Goal: Task Accomplishment & Management: Manage account settings

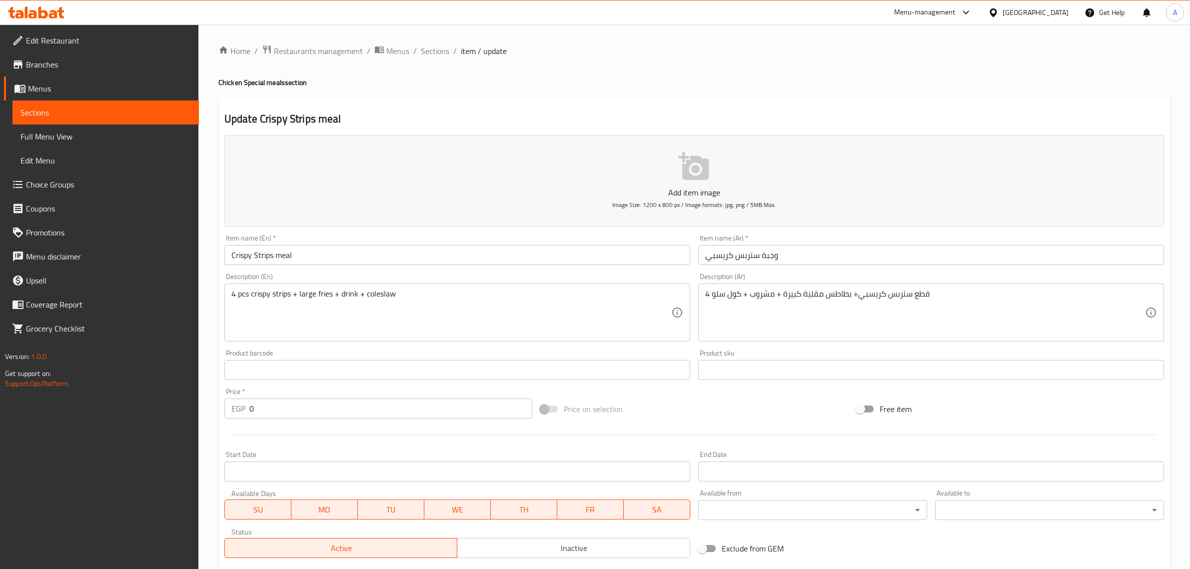
scroll to position [160, 0]
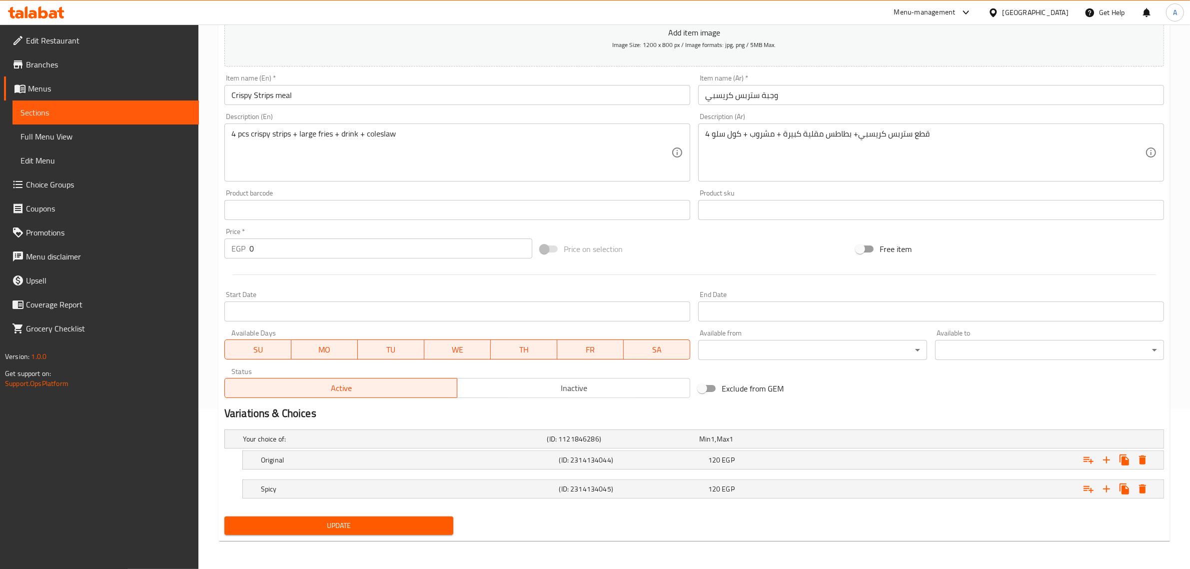
click at [60, 130] on span "Full Menu View" at bounding box center [105, 136] width 170 height 12
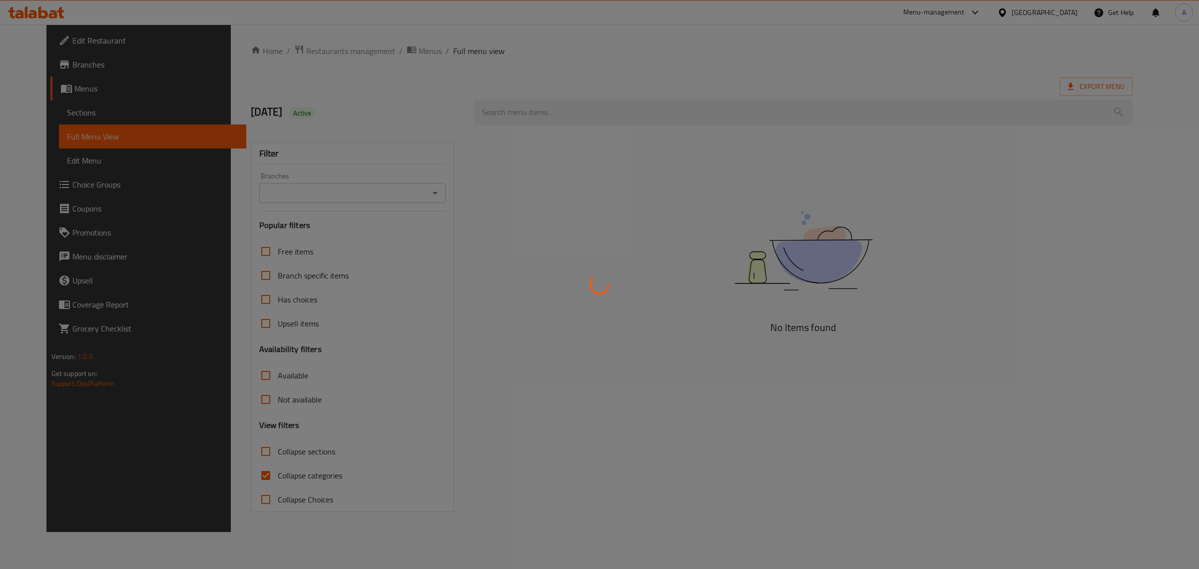
click at [264, 460] on div at bounding box center [599, 284] width 1199 height 569
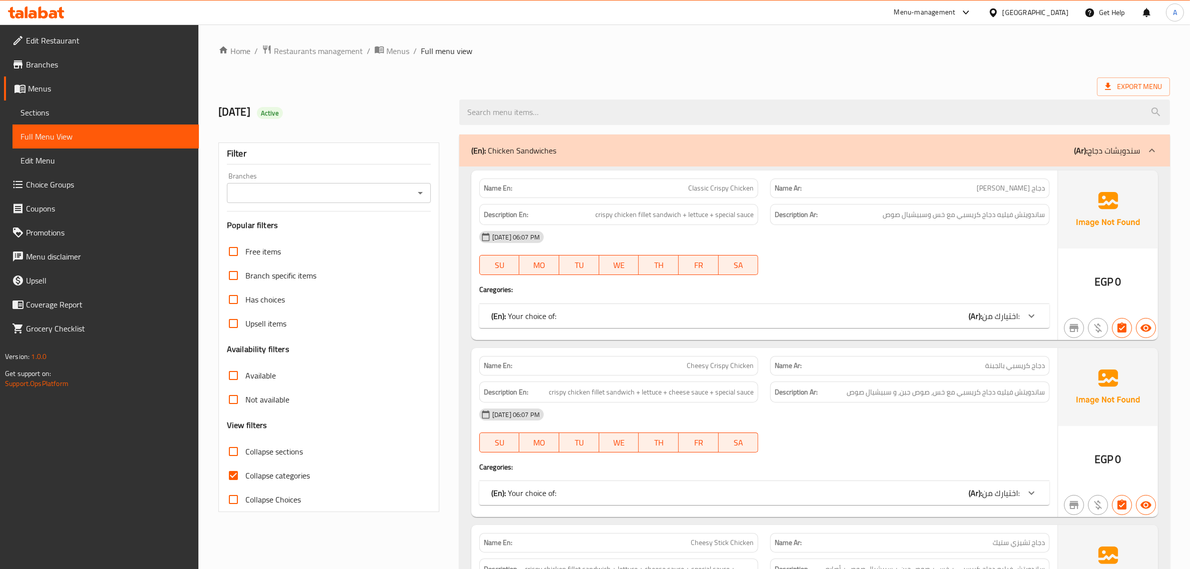
click at [271, 454] on span "Collapse sections" at bounding box center [273, 451] width 57 height 12
click at [245, 454] on input "Collapse sections" at bounding box center [233, 451] width 24 height 24
checkbox input "true"
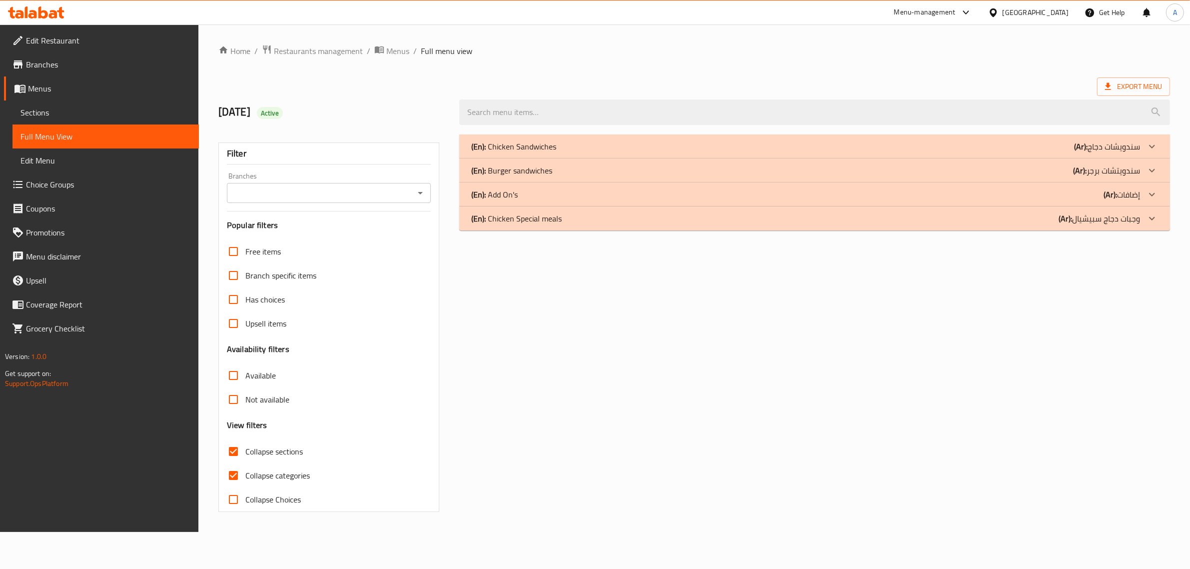
click at [250, 478] on span "Collapse categories" at bounding box center [277, 475] width 64 height 12
click at [245, 478] on input "Collapse categories" at bounding box center [233, 475] width 24 height 24
checkbox input "false"
click at [566, 220] on div "(En): Chicken Special meals (Ar): وجبات دجاج سبيشيال" at bounding box center [812, 218] width 675 height 12
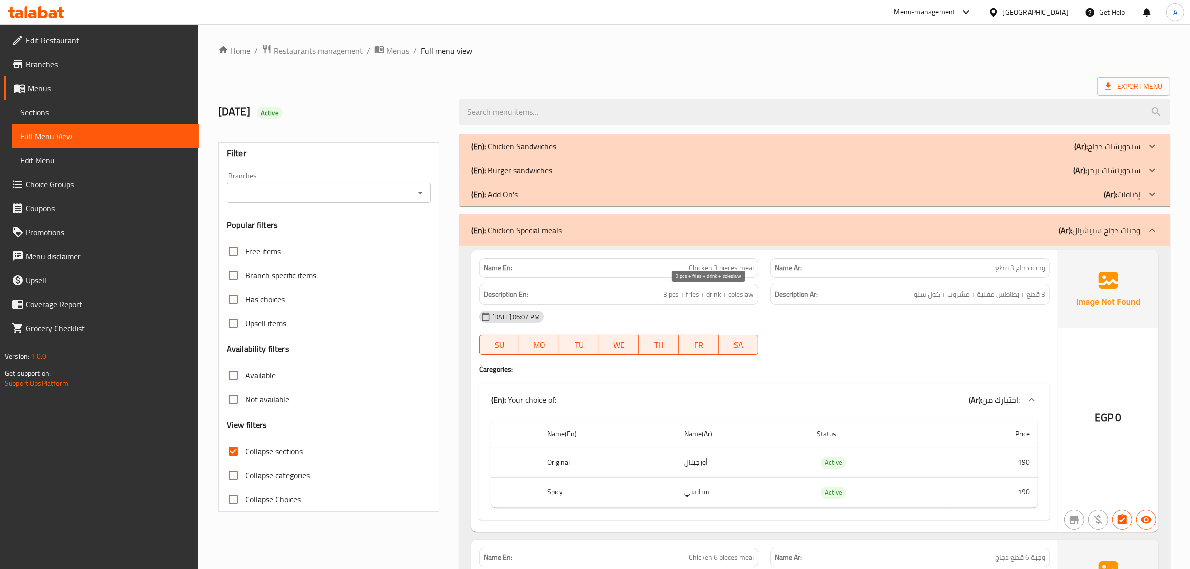
click at [718, 290] on span "3 pcs + fries + drink + coleslaw" at bounding box center [708, 294] width 90 height 12
copy span "drink"
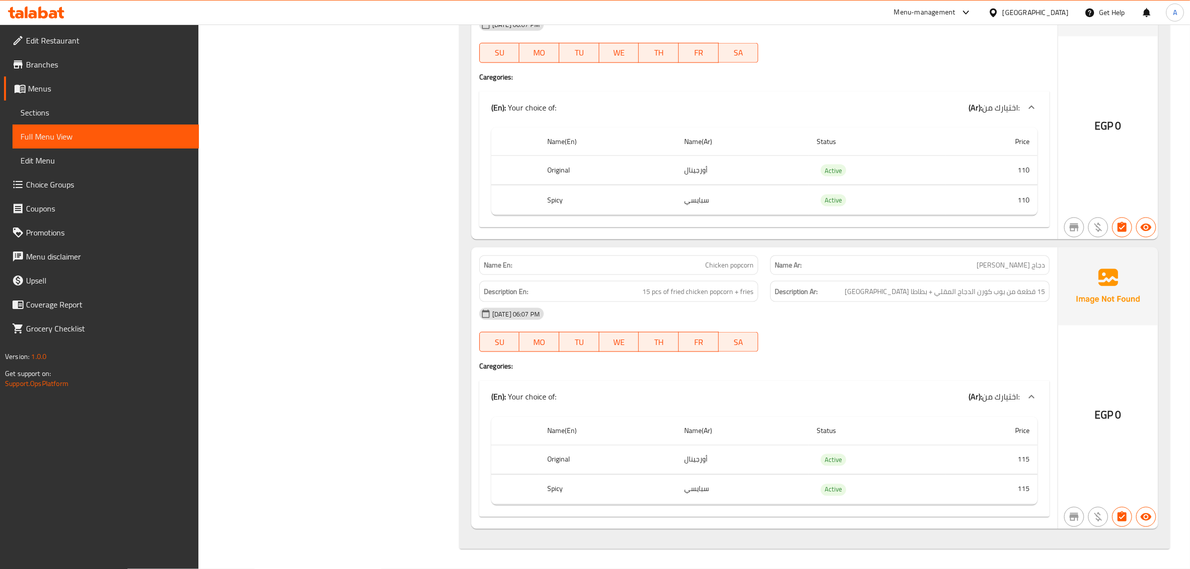
scroll to position [1819, 0]
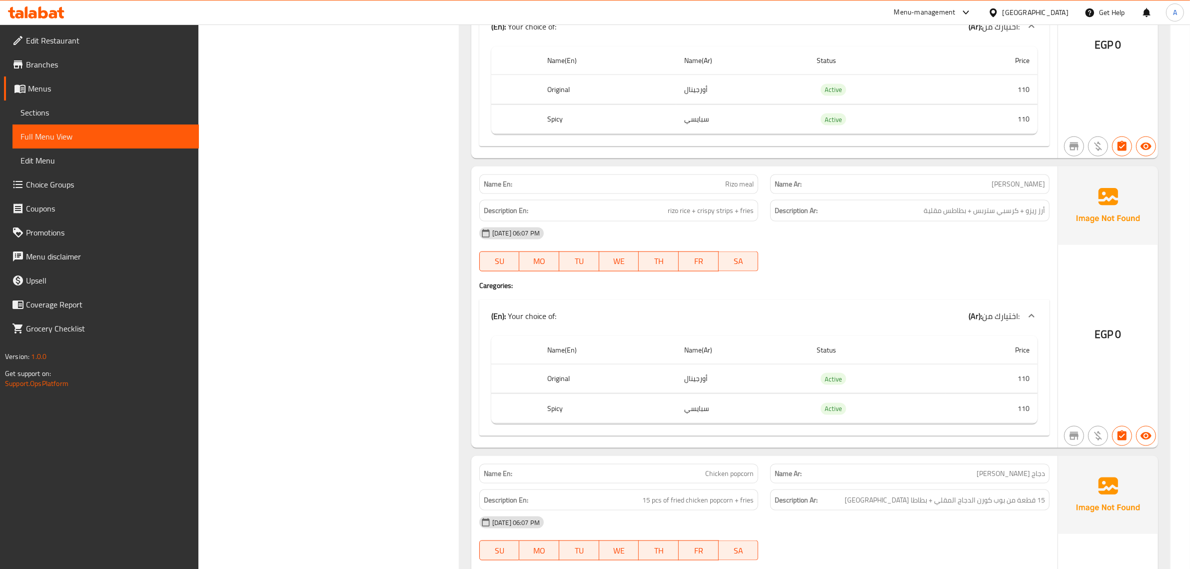
click at [52, 76] on link "Menus" at bounding box center [101, 88] width 195 height 24
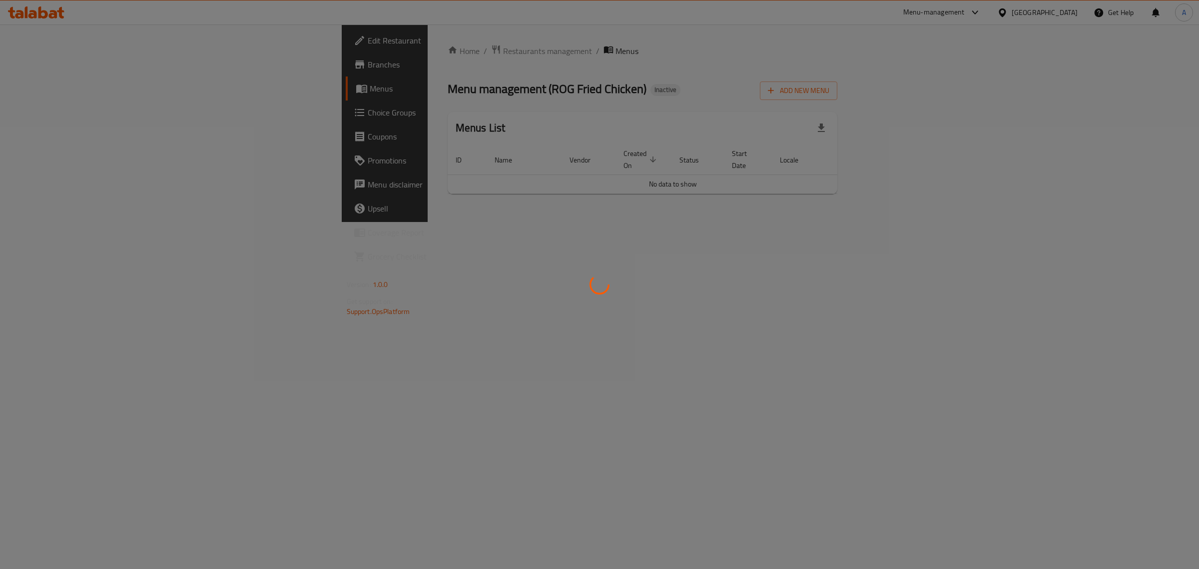
click at [103, 67] on div at bounding box center [599, 284] width 1199 height 569
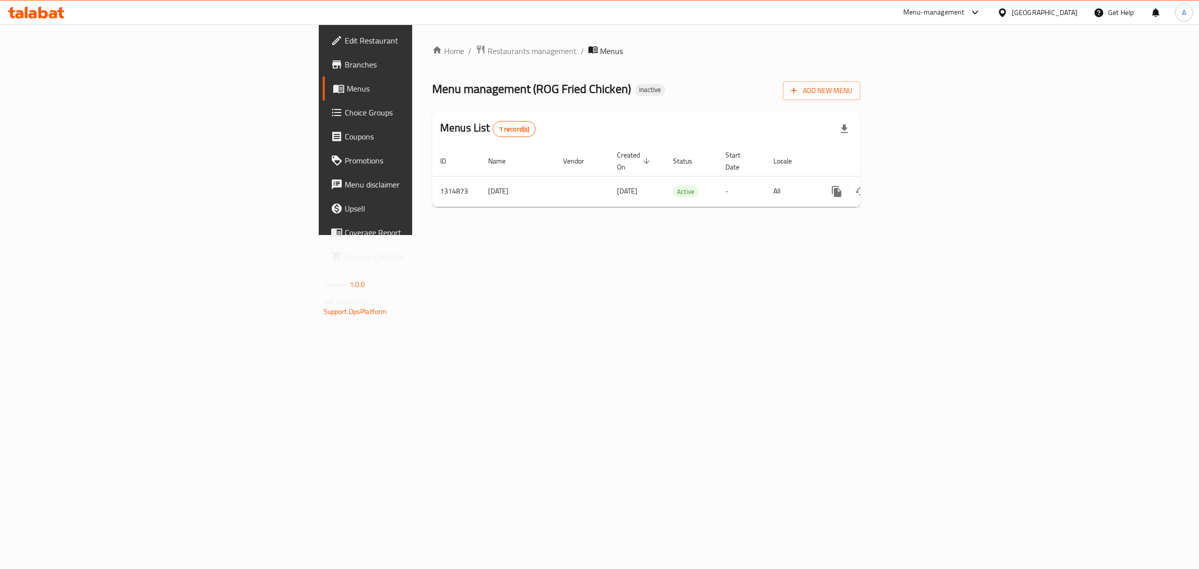
click at [345, 67] on span "Branches" at bounding box center [428, 64] width 166 height 12
click at [915, 184] on icon "enhanced table" at bounding box center [909, 190] width 12 height 12
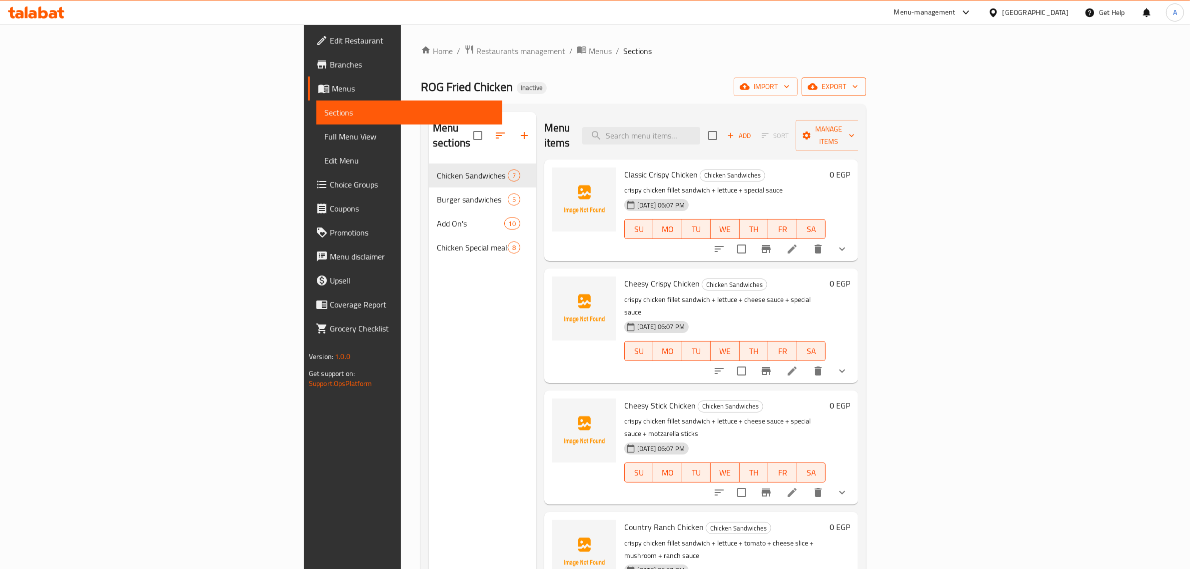
click at [860, 81] on icon "button" at bounding box center [855, 86] width 10 height 10
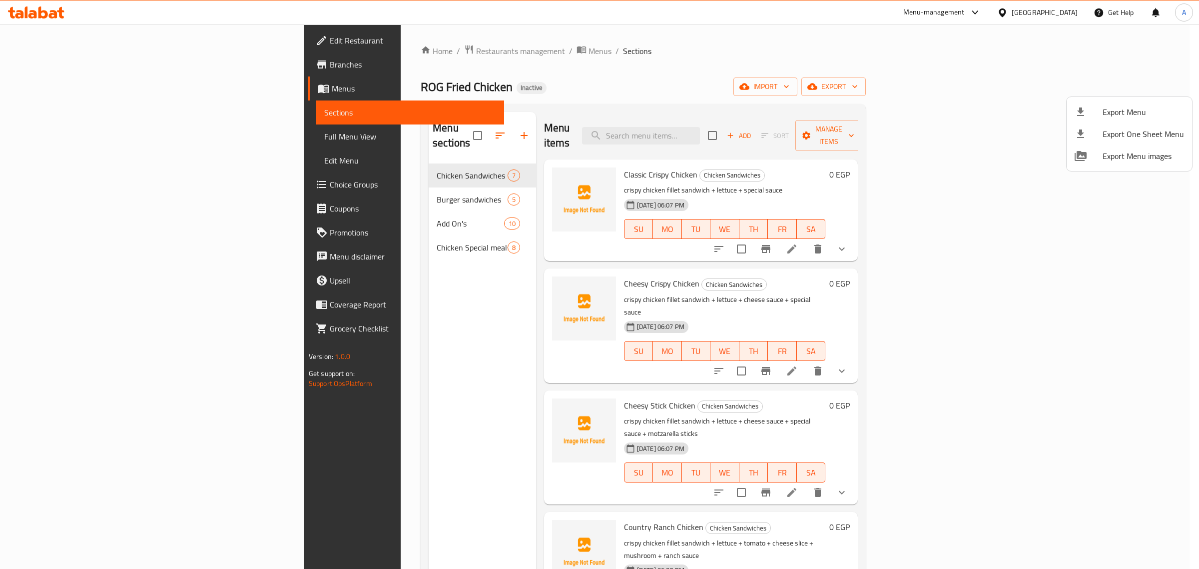
click at [1084, 113] on icon at bounding box center [1081, 112] width 12 height 12
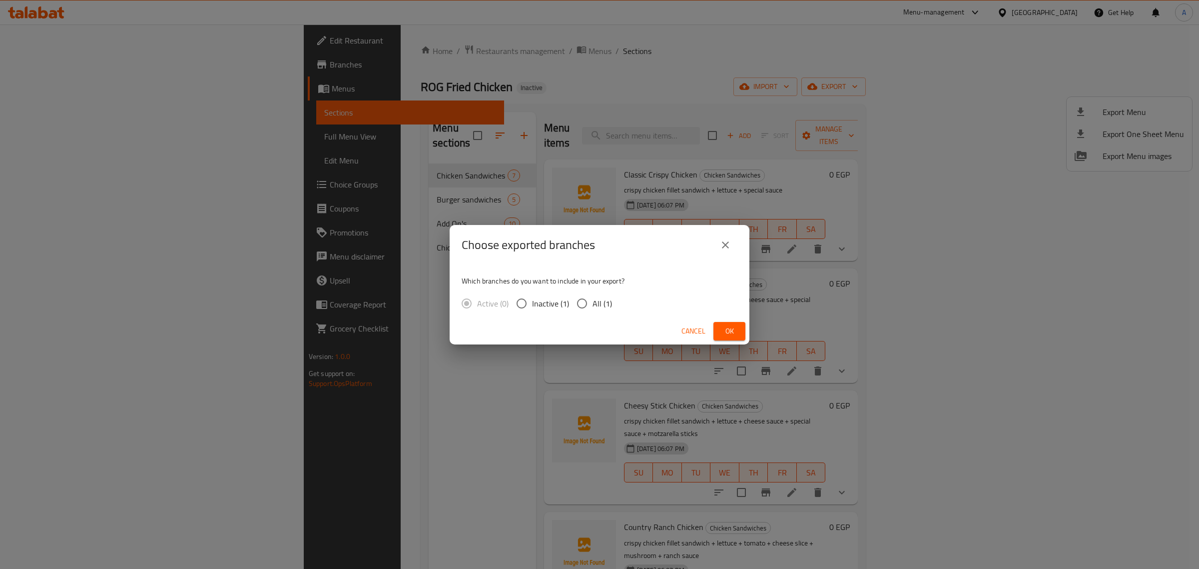
click at [599, 305] on span "All (1)" at bounding box center [602, 303] width 19 height 12
click at [593, 305] on input "All (1)" at bounding box center [582, 303] width 21 height 21
radio input "true"
click at [725, 328] on span "Ok" at bounding box center [729, 331] width 16 height 12
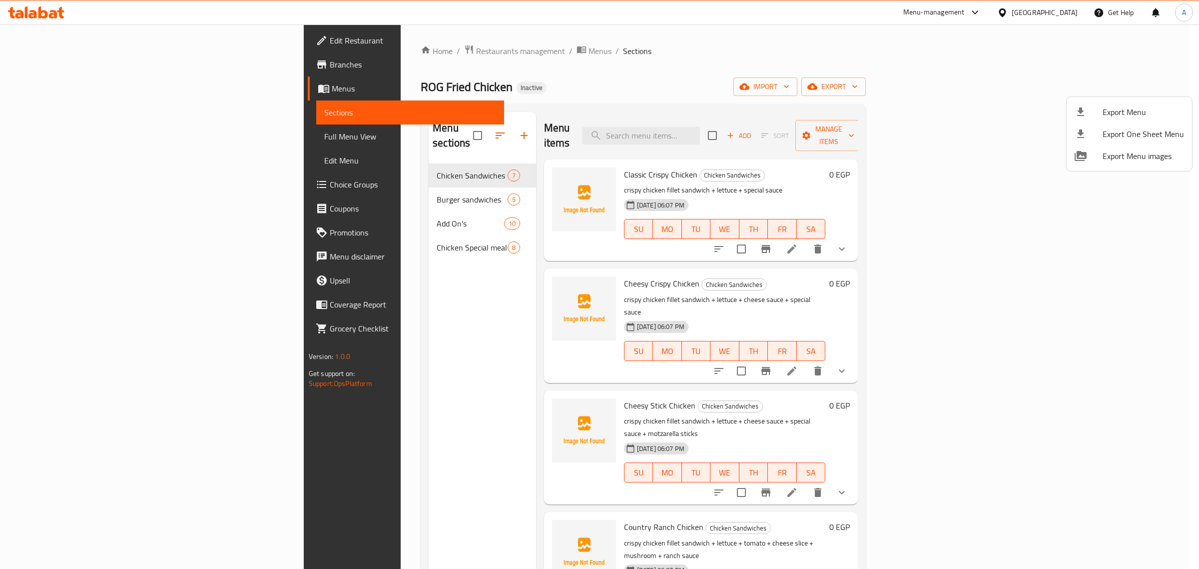
click at [123, 132] on div at bounding box center [599, 284] width 1199 height 569
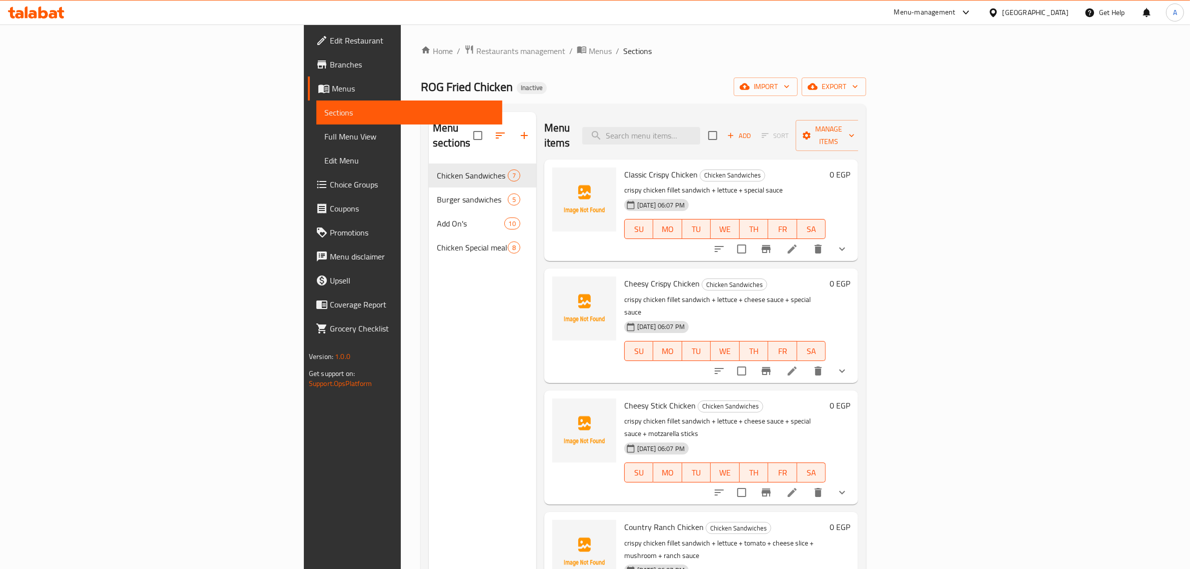
click at [324, 141] on span "Full Menu View" at bounding box center [409, 136] width 170 height 12
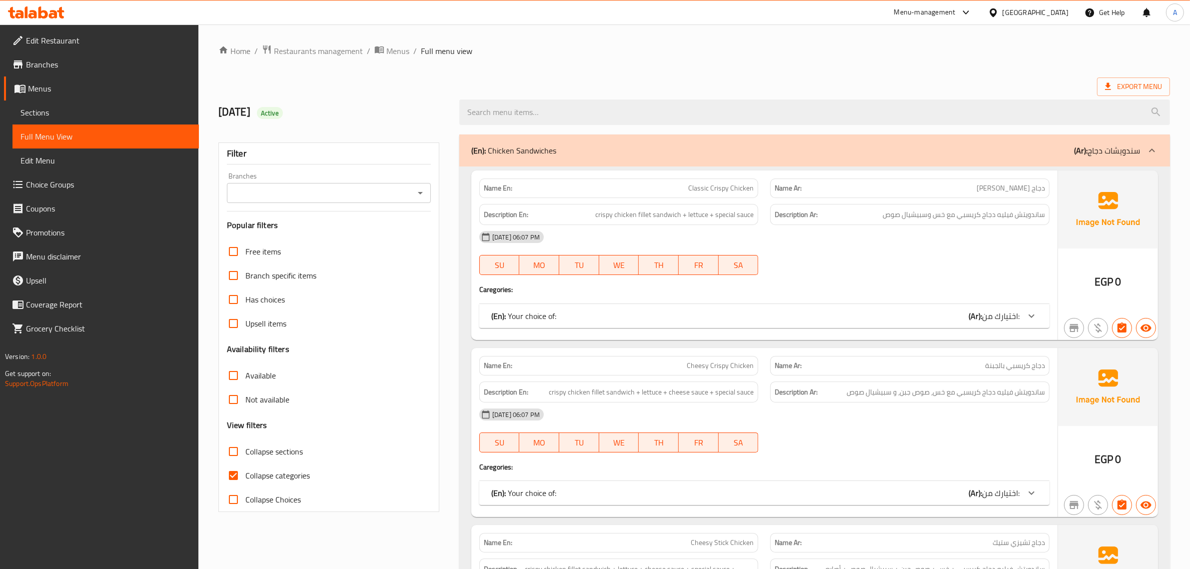
click at [257, 455] on span "Collapse sections" at bounding box center [273, 451] width 57 height 12
click at [245, 455] on input "Collapse sections" at bounding box center [233, 451] width 24 height 24
checkbox input "true"
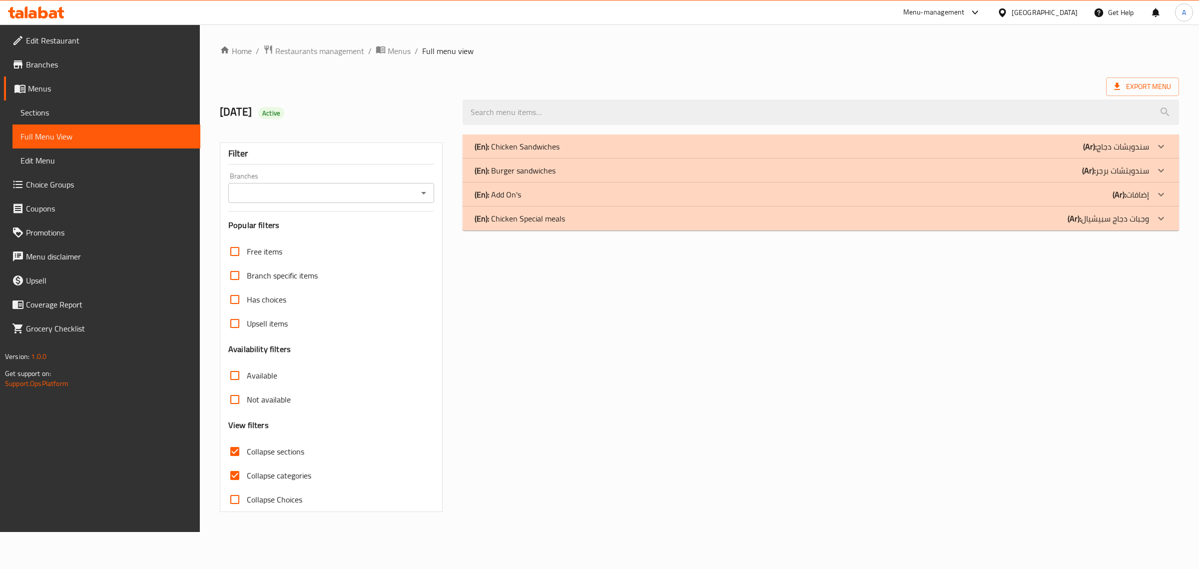
click at [260, 473] on span "Collapse categories" at bounding box center [279, 475] width 64 height 12
click at [247, 473] on input "Collapse categories" at bounding box center [235, 475] width 24 height 24
checkbox input "false"
click at [539, 147] on p "(En): Chicken Sandwiches" at bounding box center [517, 146] width 85 height 12
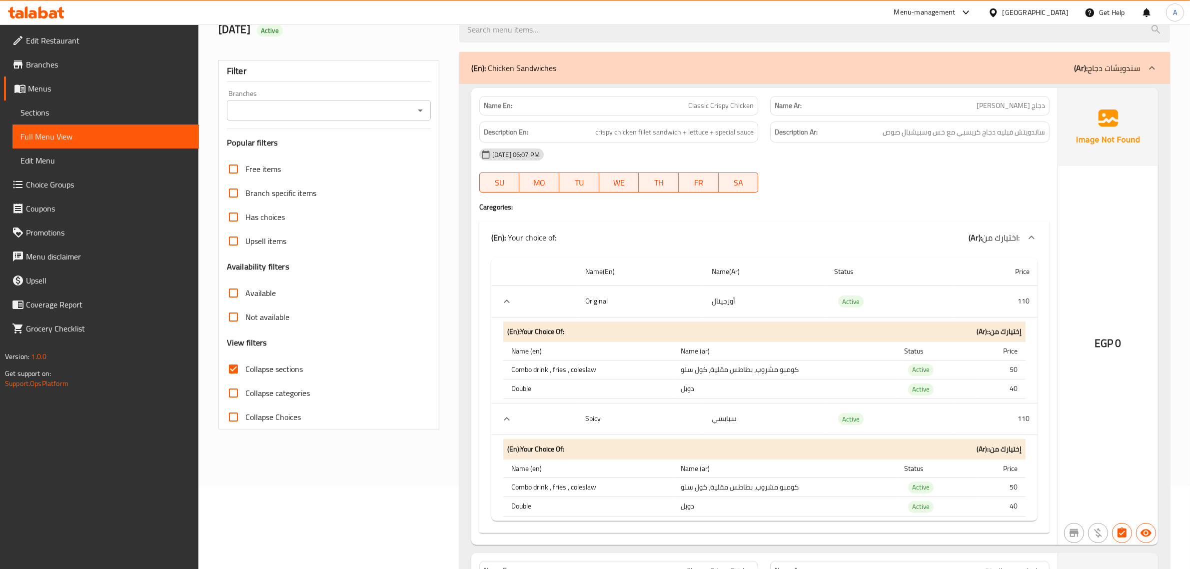
scroll to position [94, 0]
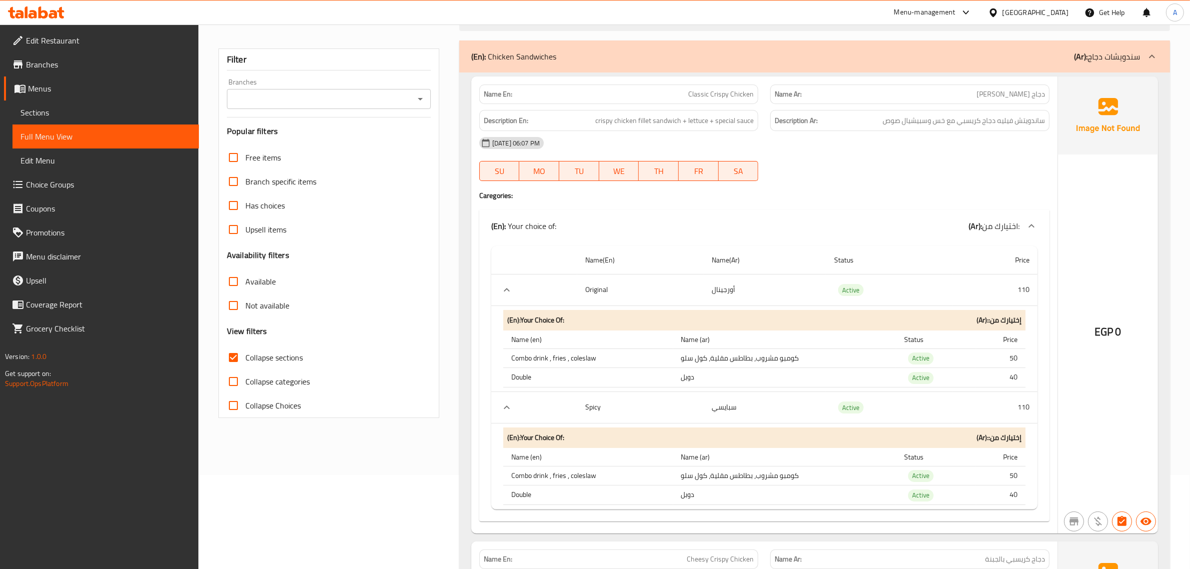
click at [504, 286] on icon "expand row" at bounding box center [507, 290] width 12 height 12
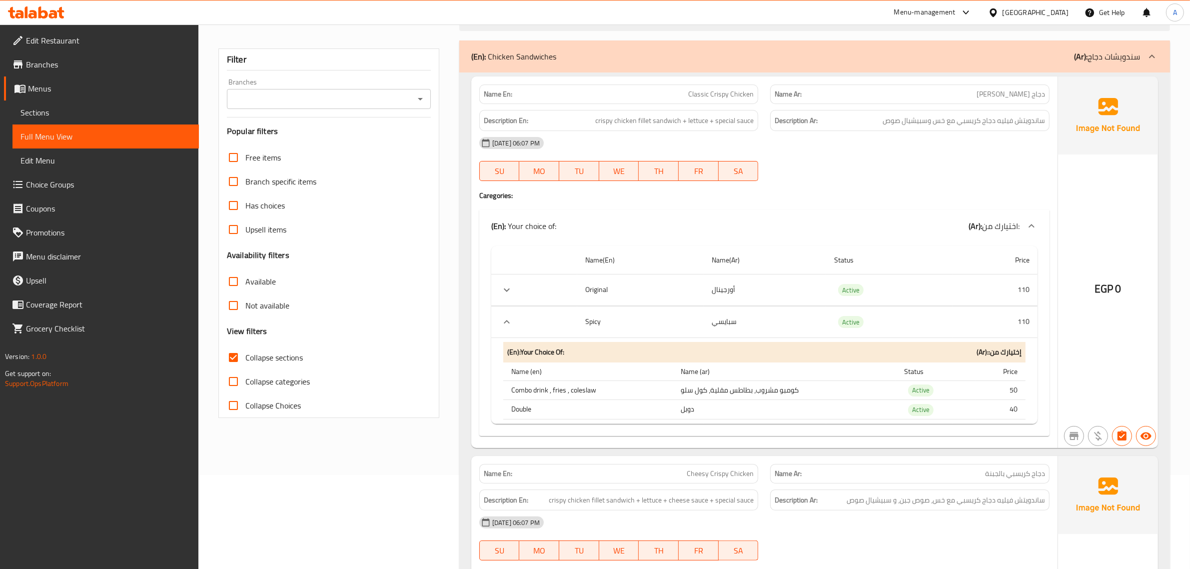
click at [504, 286] on icon "expand row" at bounding box center [507, 290] width 12 height 12
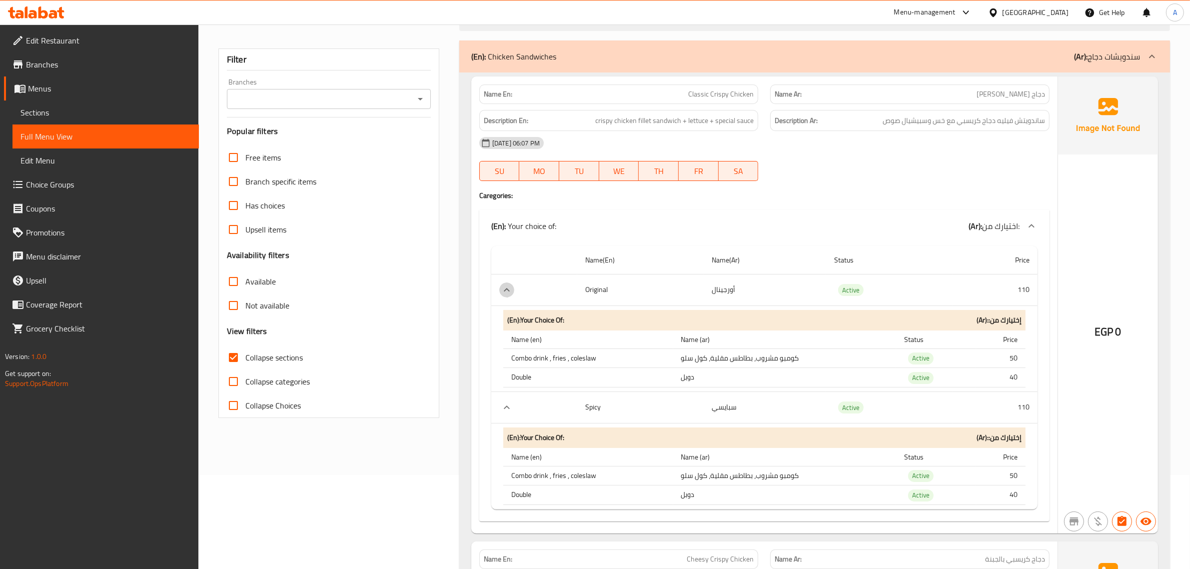
click at [504, 286] on icon "expand row" at bounding box center [507, 290] width 12 height 12
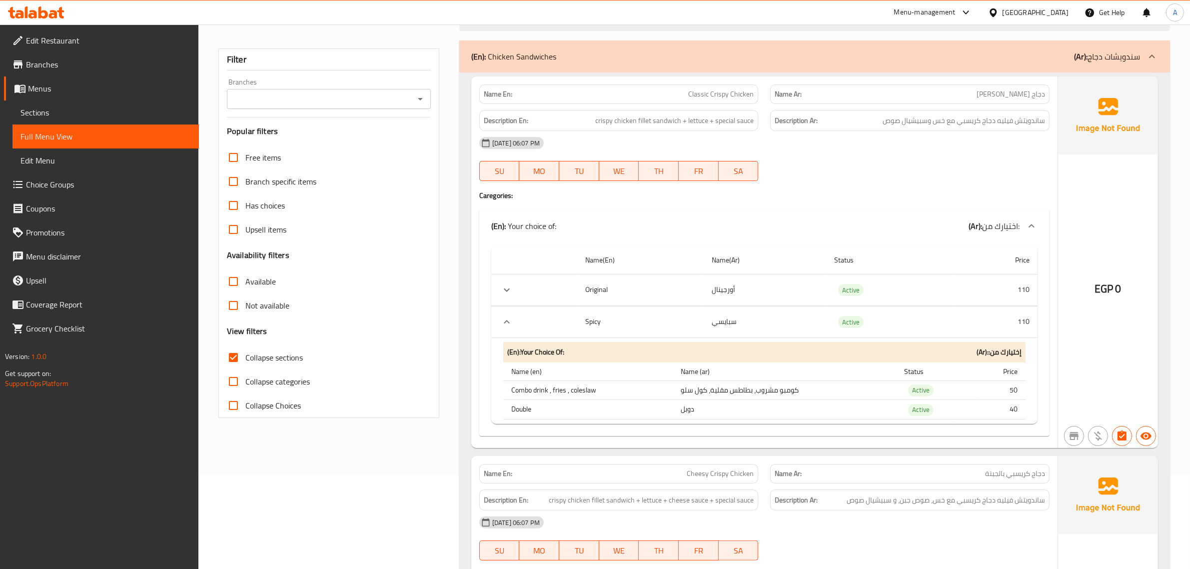
click at [504, 286] on icon "expand row" at bounding box center [507, 290] width 12 height 12
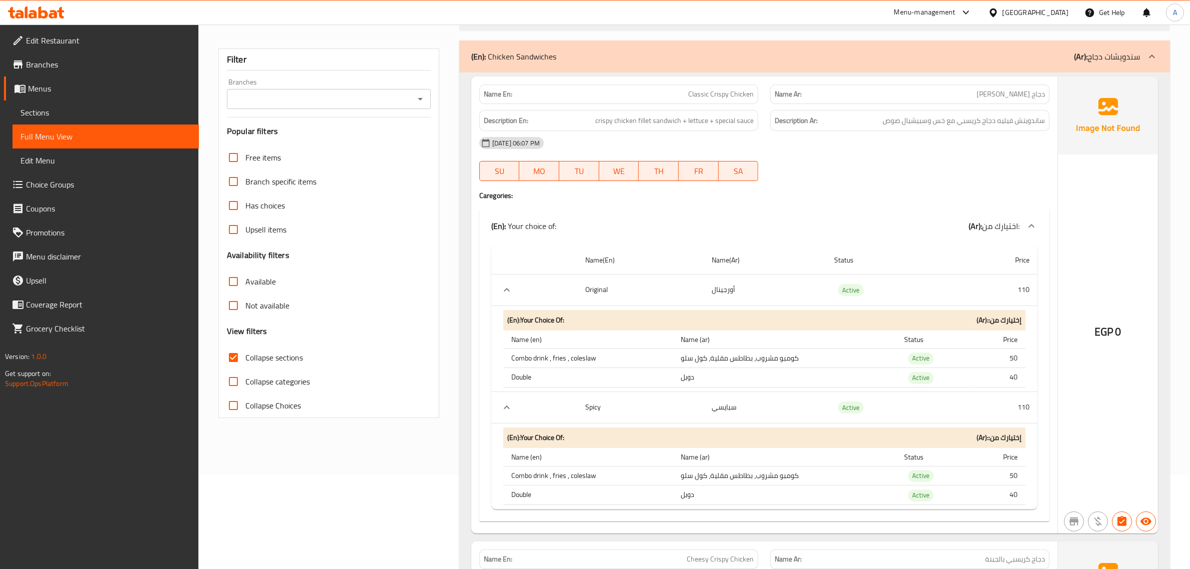
click at [504, 289] on icon "expand row" at bounding box center [507, 290] width 12 height 12
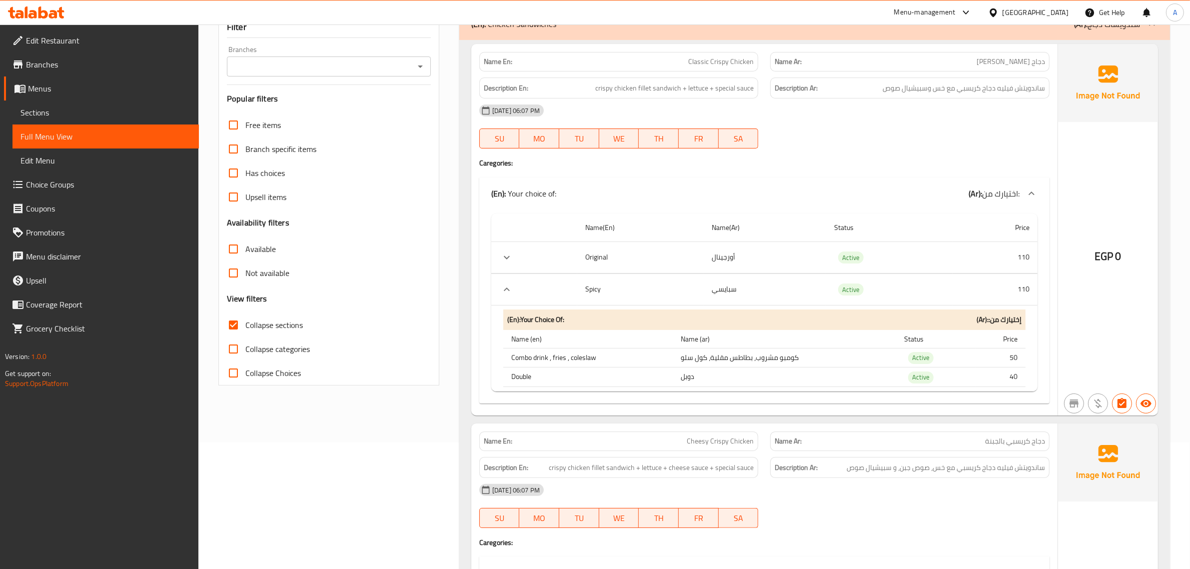
scroll to position [30, 0]
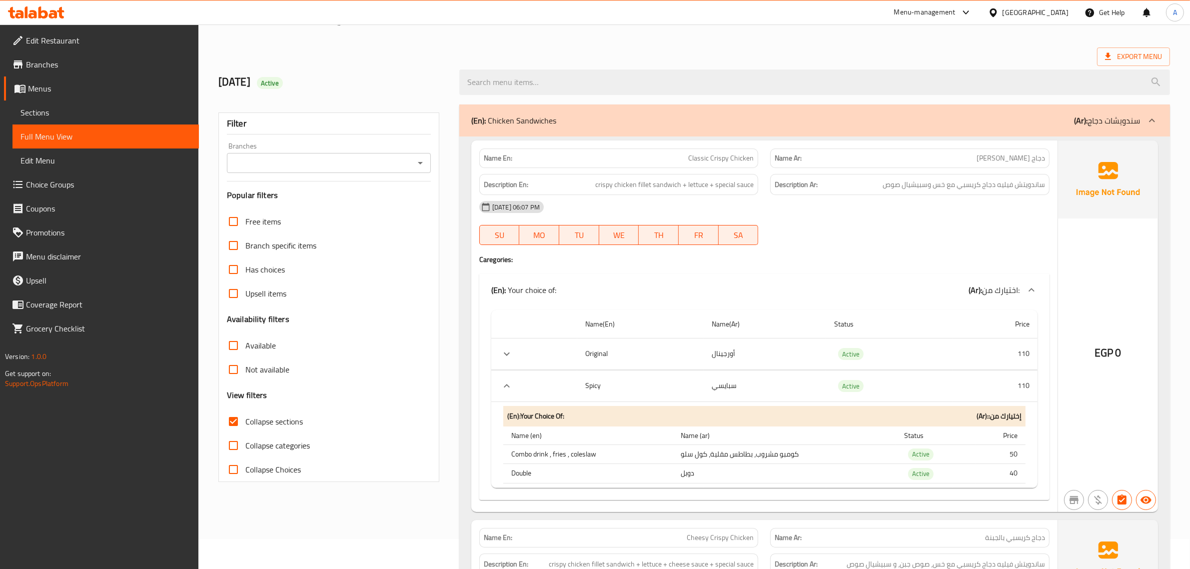
click at [283, 423] on span "Collapse sections" at bounding box center [273, 421] width 57 height 12
click at [245, 423] on input "Collapse sections" at bounding box center [233, 421] width 24 height 24
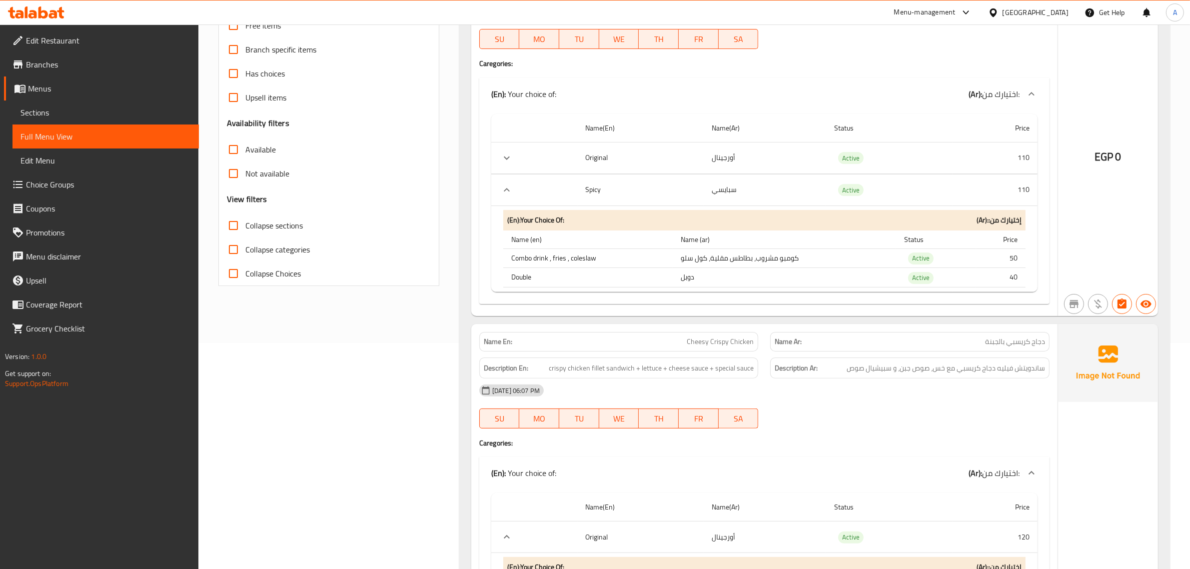
scroll to position [236, 0]
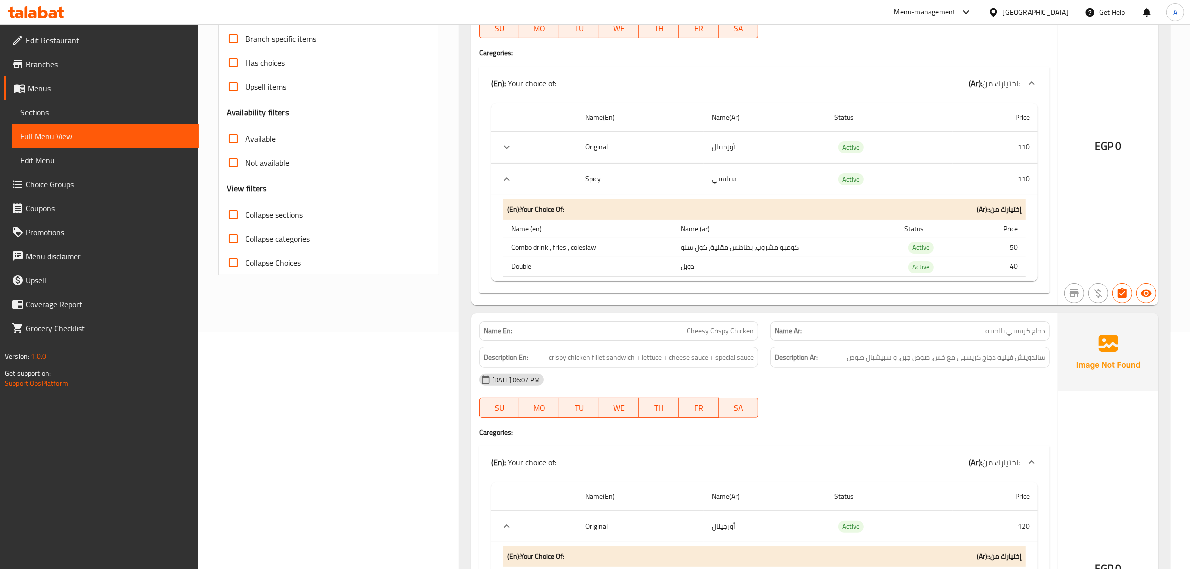
click at [268, 218] on span "Collapse sections" at bounding box center [273, 215] width 57 height 12
click at [245, 218] on input "Collapse sections" at bounding box center [233, 215] width 24 height 24
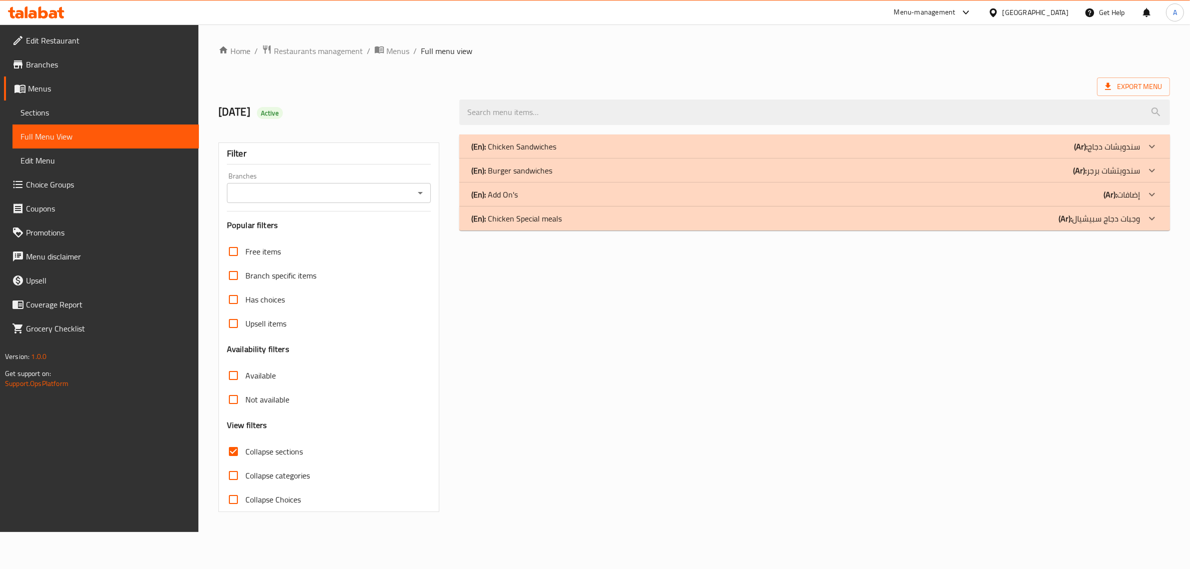
scroll to position [0, 0]
click at [271, 445] on span "Collapse sections" at bounding box center [275, 451] width 57 height 12
click at [247, 445] on input "Collapse sections" at bounding box center [235, 451] width 24 height 24
checkbox input "false"
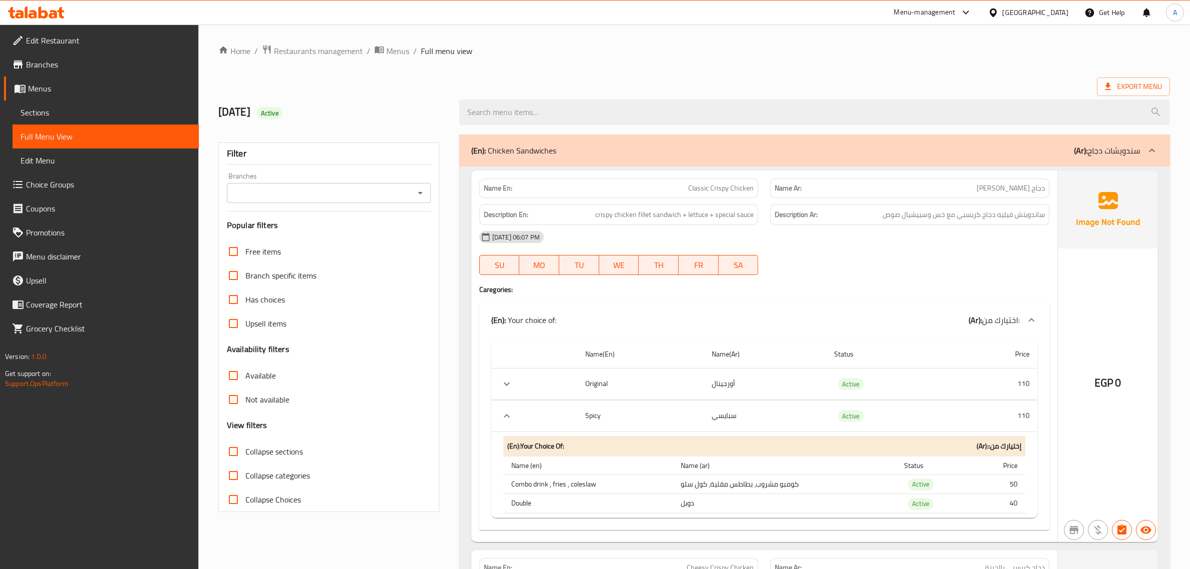
click at [504, 422] on icon "expand row" at bounding box center [507, 416] width 12 height 12
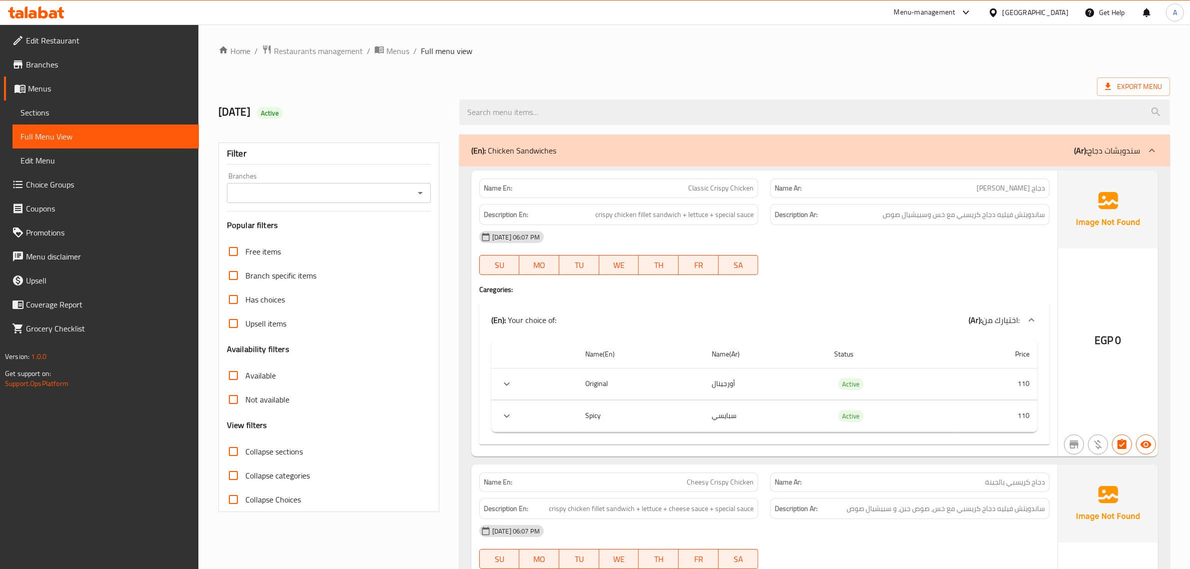
click at [504, 422] on icon "expand row" at bounding box center [507, 416] width 12 height 12
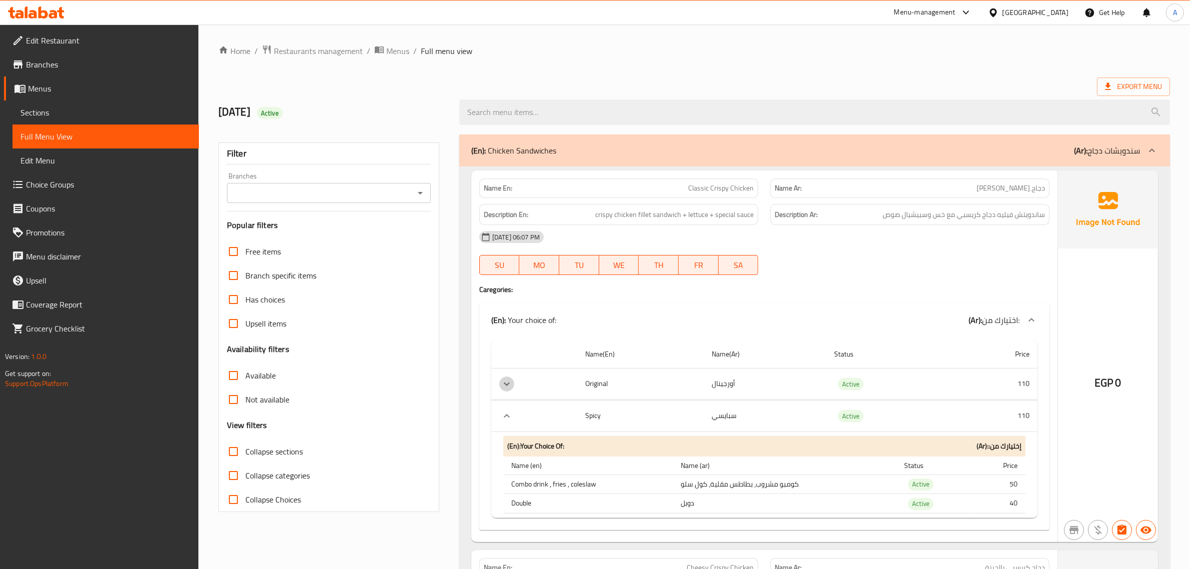
click at [508, 388] on icon "expand row" at bounding box center [507, 384] width 12 height 12
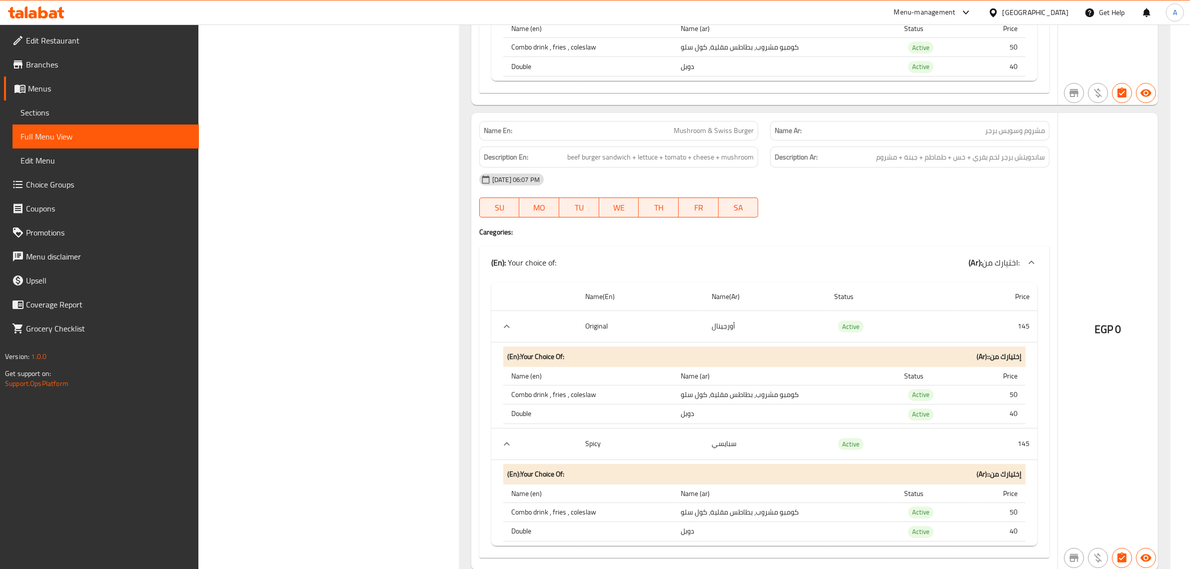
scroll to position [4895, 0]
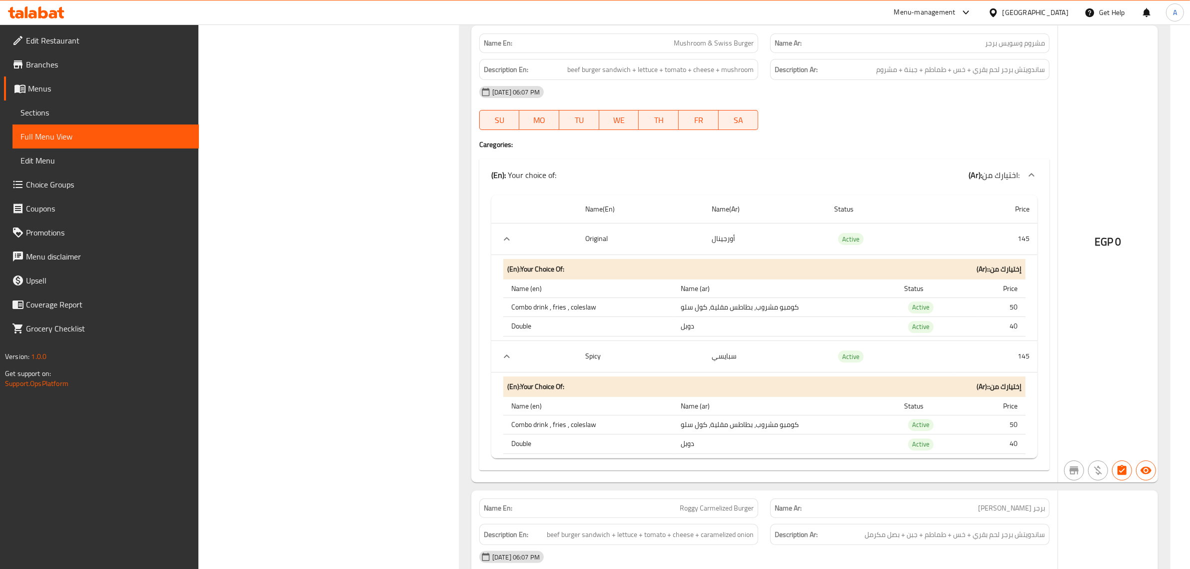
click at [755, 254] on td "أورجينال" at bounding box center [764, 238] width 122 height 31
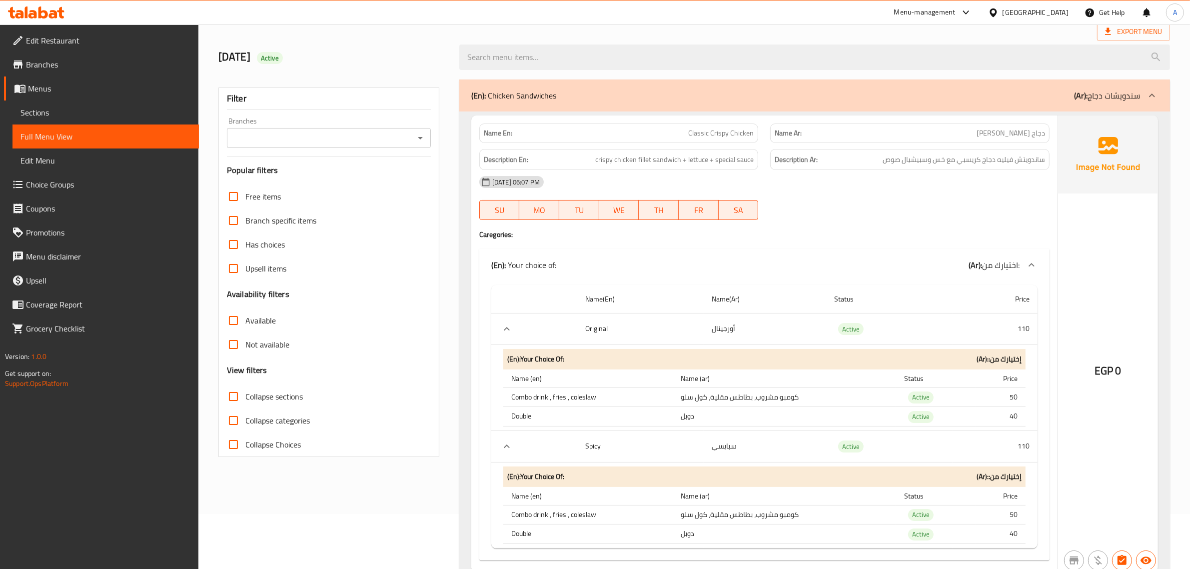
scroll to position [0, 0]
